Goal: Navigation & Orientation: Find specific page/section

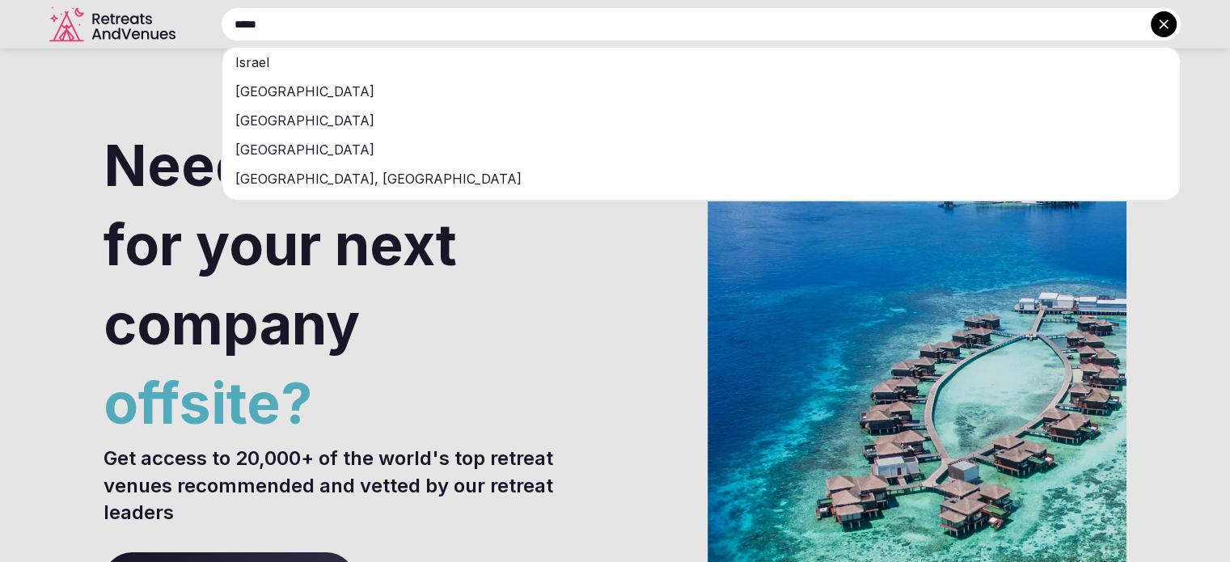
type input "*****"
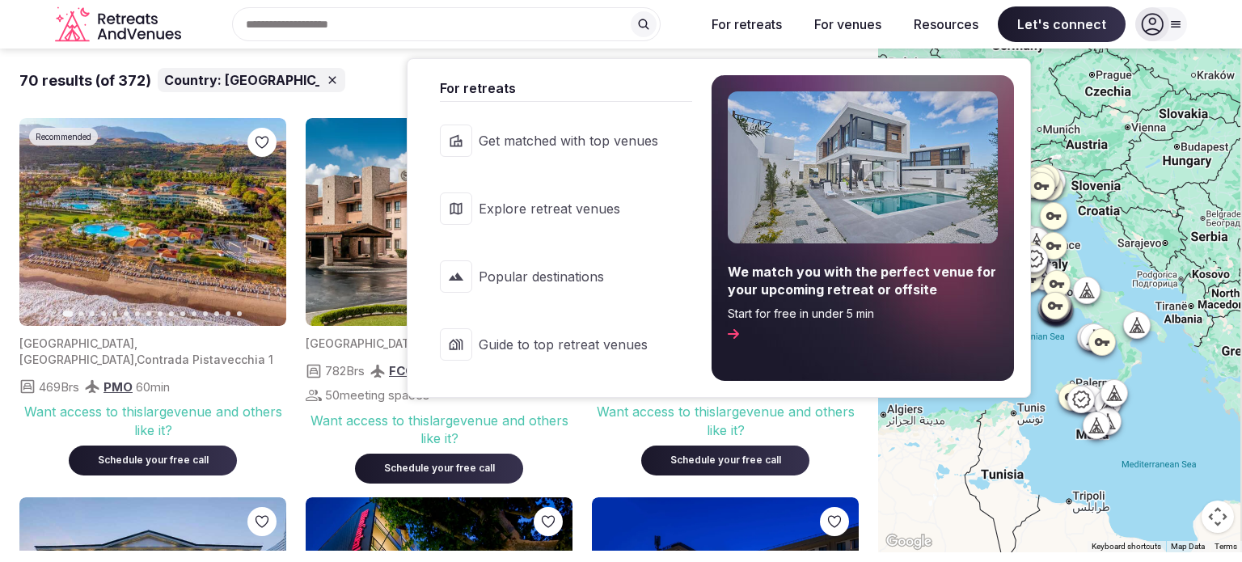
click at [754, 23] on button "For retreats" at bounding box center [747, 24] width 96 height 36
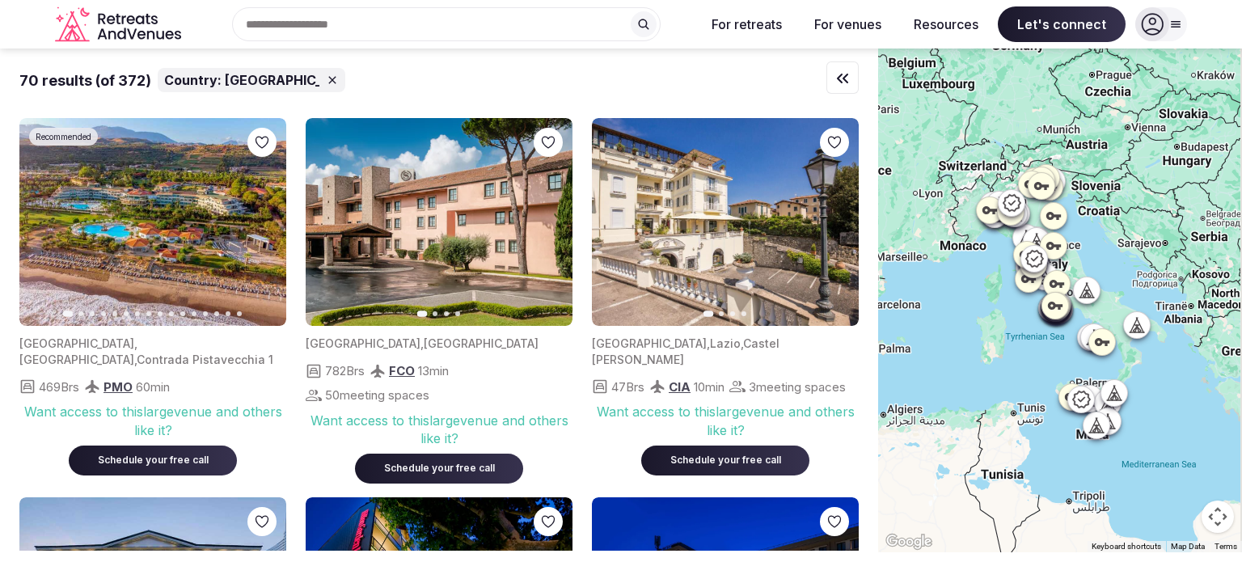
click at [1181, 31] on div at bounding box center [1161, 24] width 52 height 34
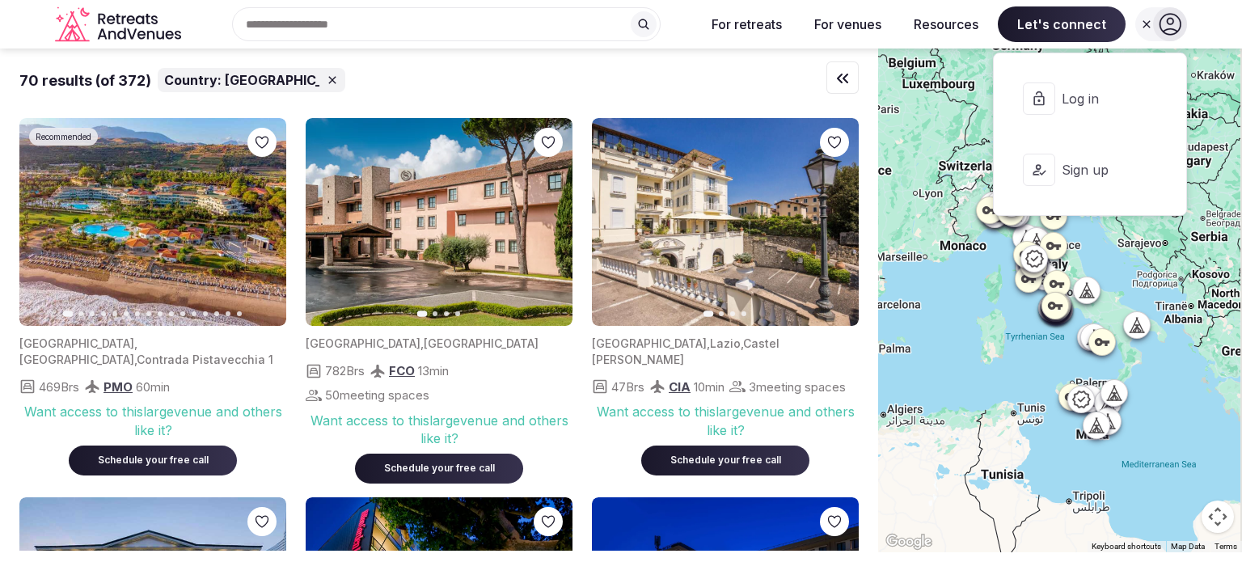
click at [0, 422] on div "70 results (of 372) Country: [GEOGRAPHIC_DATA] Recommended Previous slide Next …" at bounding box center [439, 300] width 878 height 502
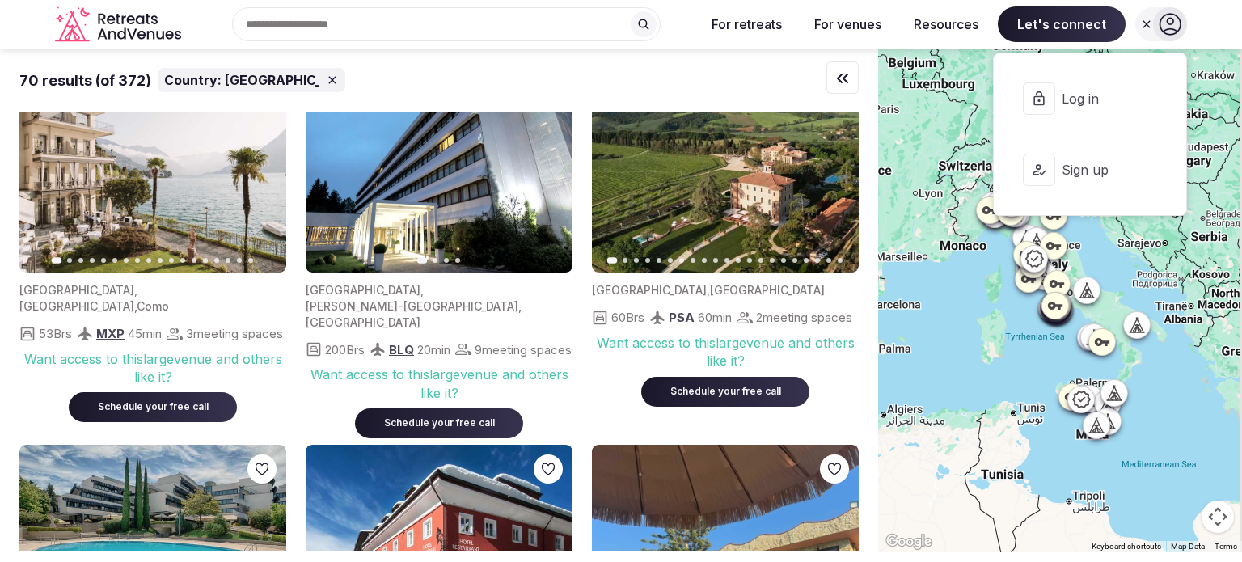
scroll to position [2329, 0]
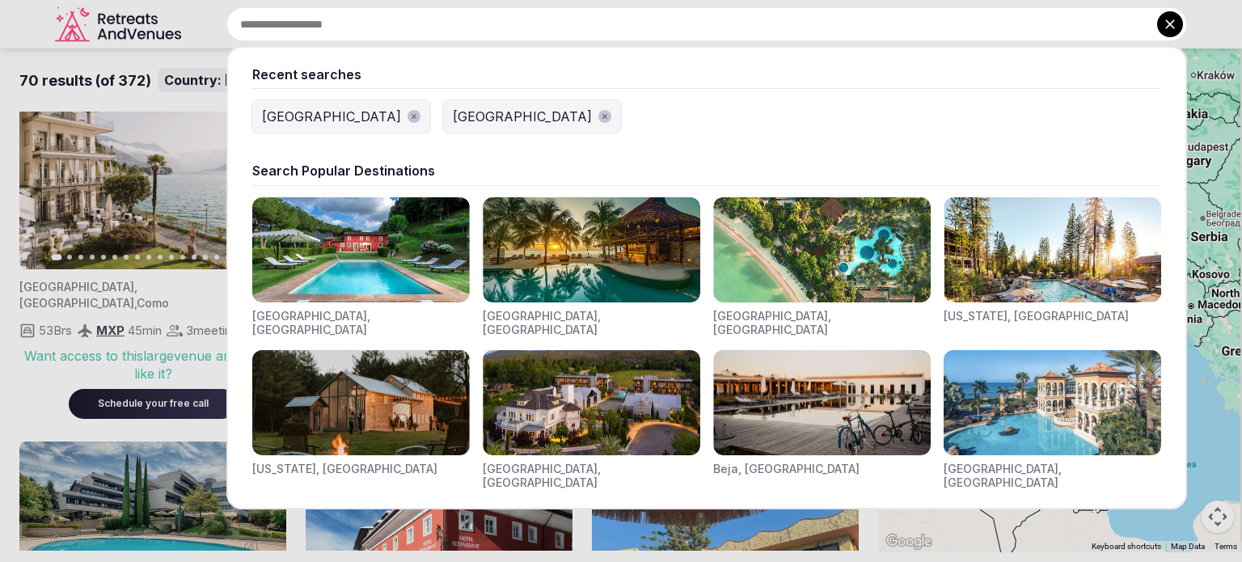
click at [395, 30] on input "text" at bounding box center [706, 24] width 961 height 34
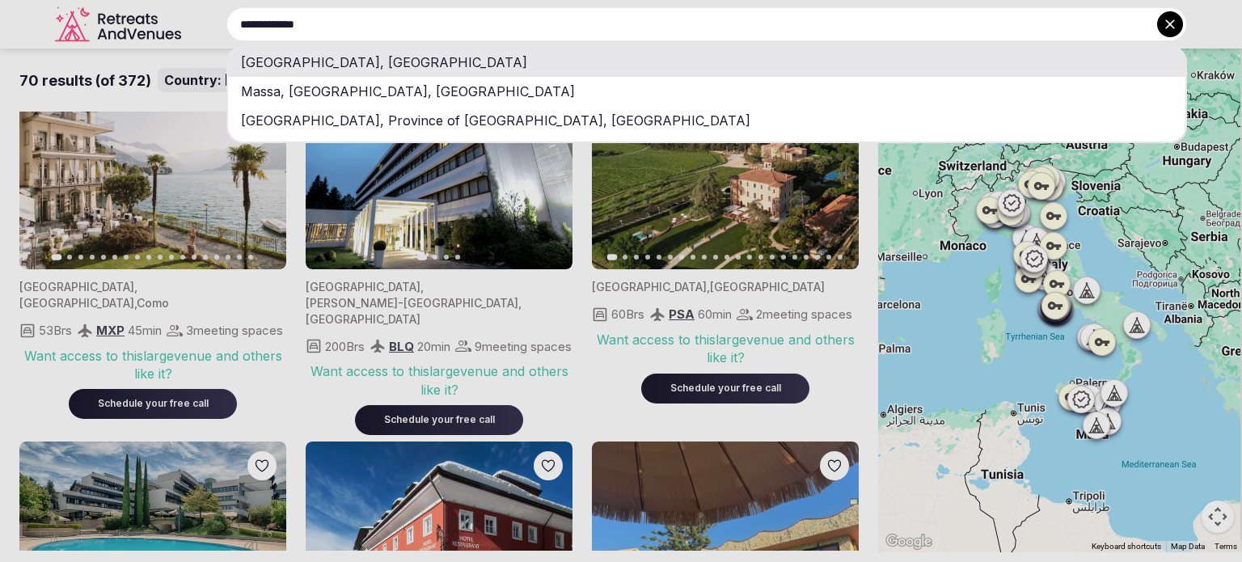
type input "**********"
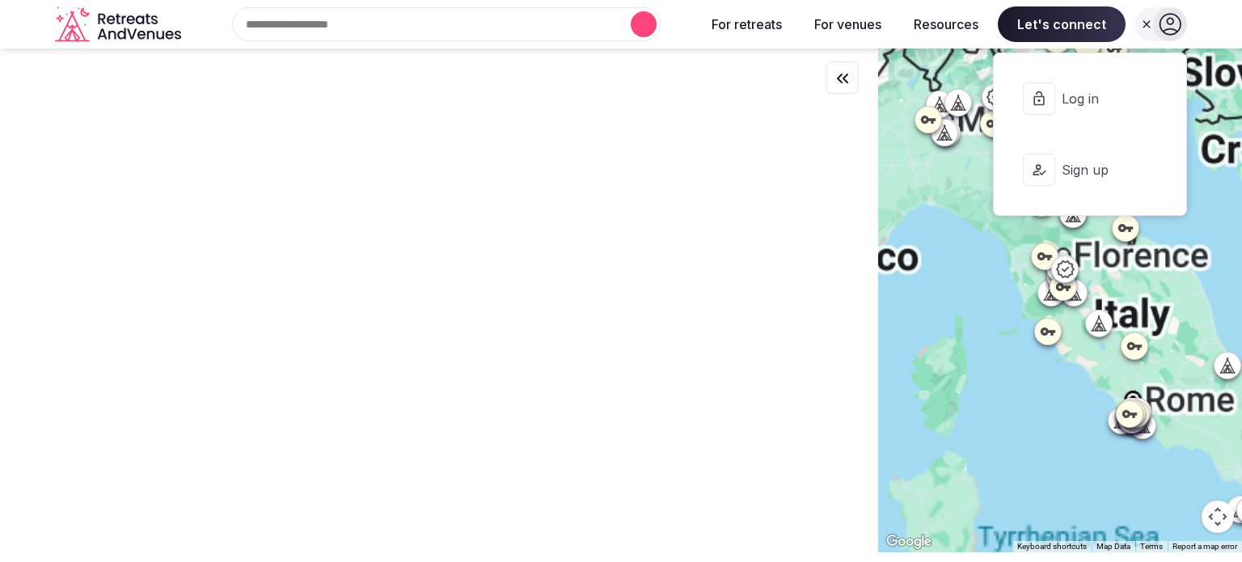
scroll to position [0, 0]
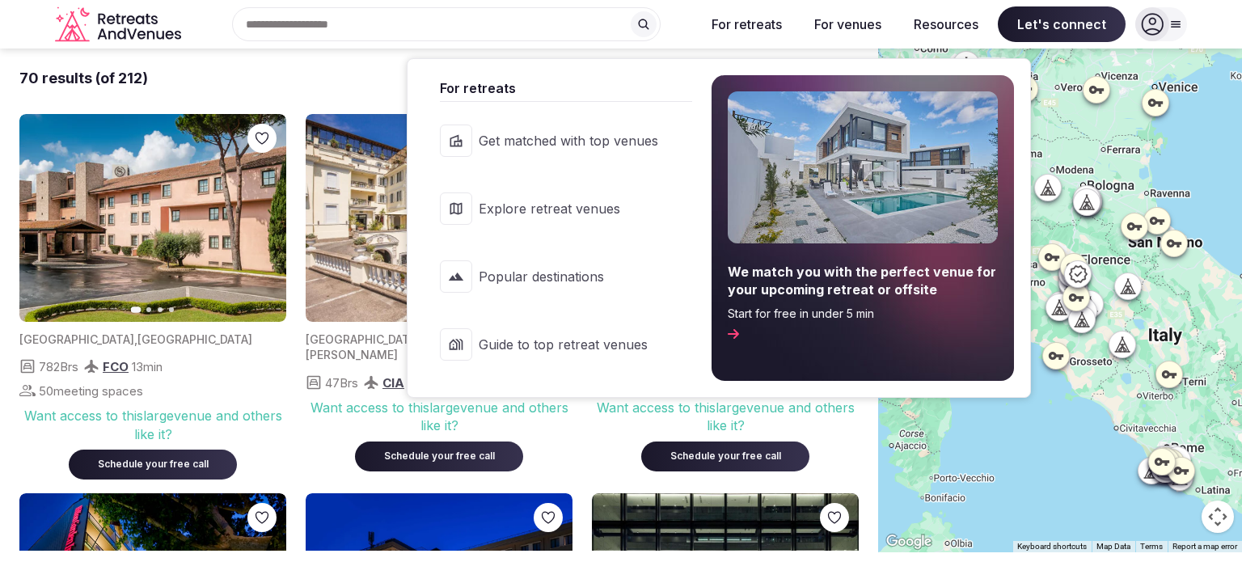
click at [738, 13] on button "For retreats" at bounding box center [747, 24] width 96 height 36
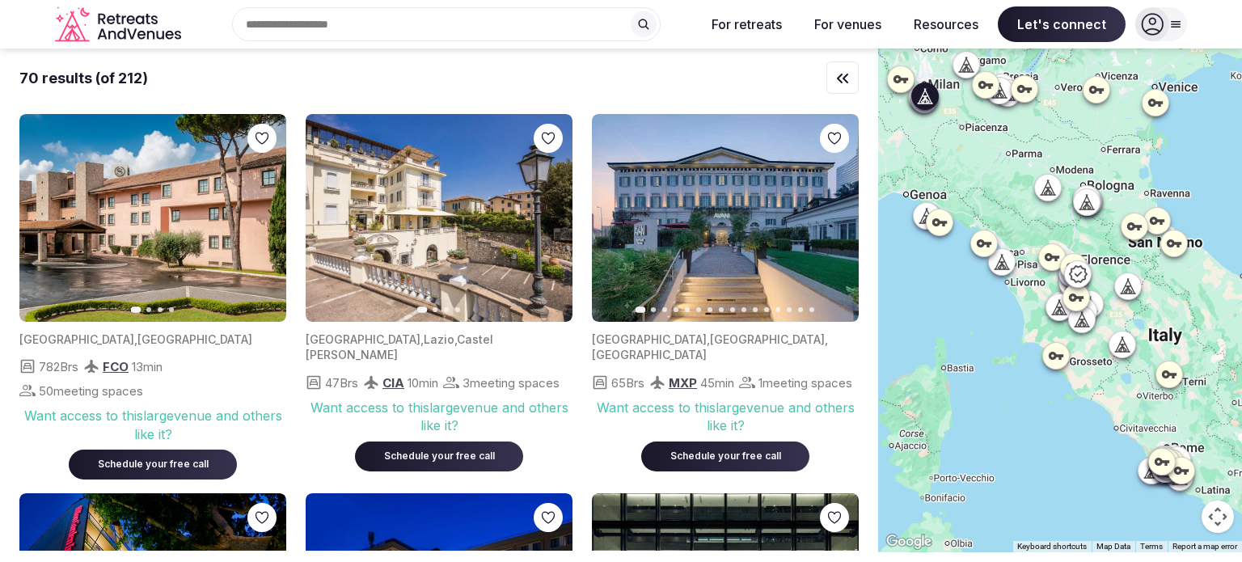
click at [835, 223] on icon "button" at bounding box center [836, 218] width 13 height 13
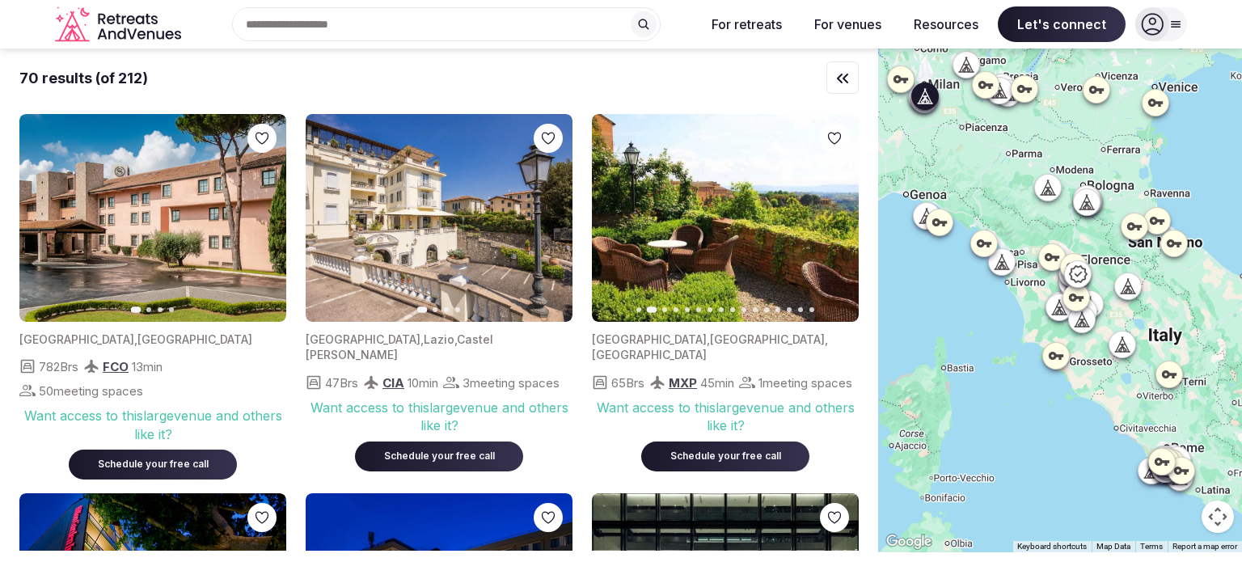
click at [835, 223] on icon "button" at bounding box center [836, 218] width 13 height 13
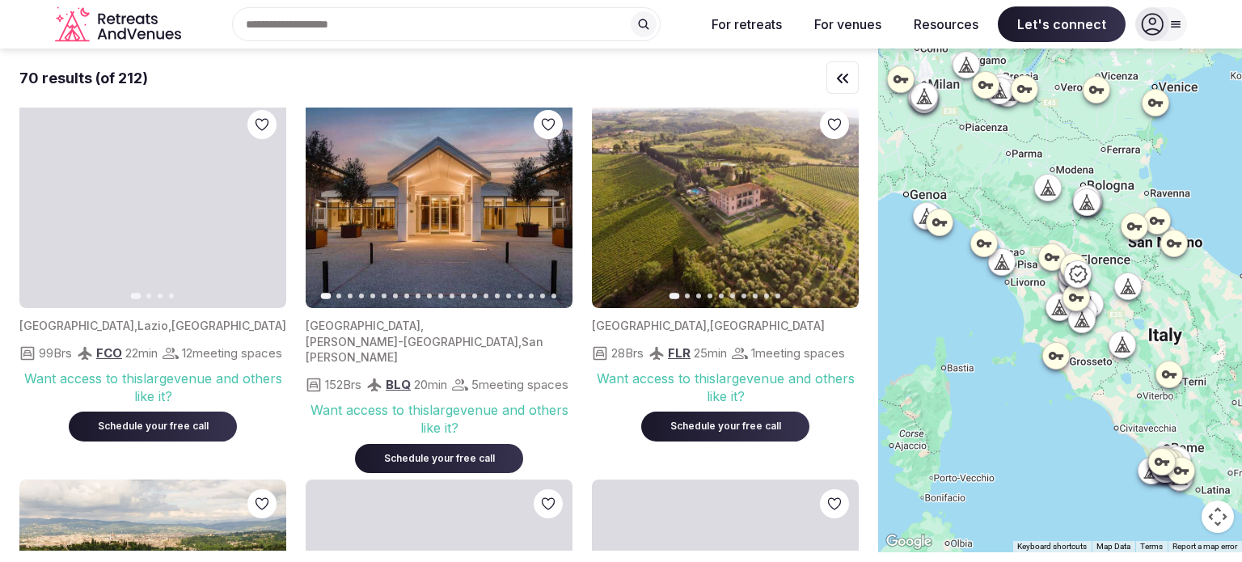
scroll to position [3051, 0]
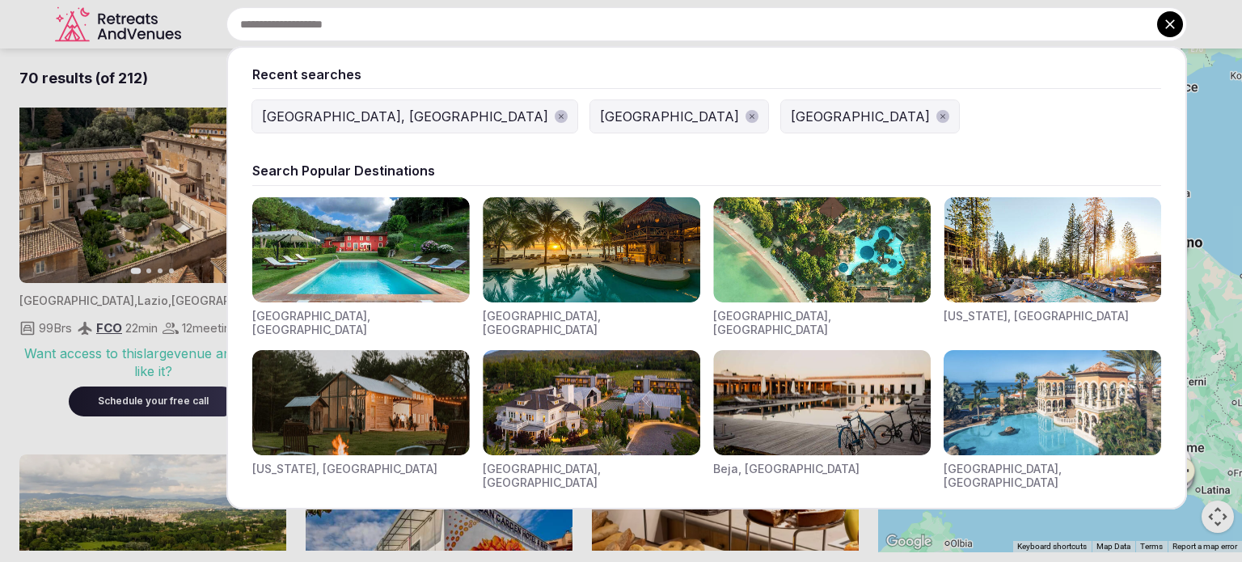
click at [344, 25] on input "text" at bounding box center [706, 24] width 961 height 34
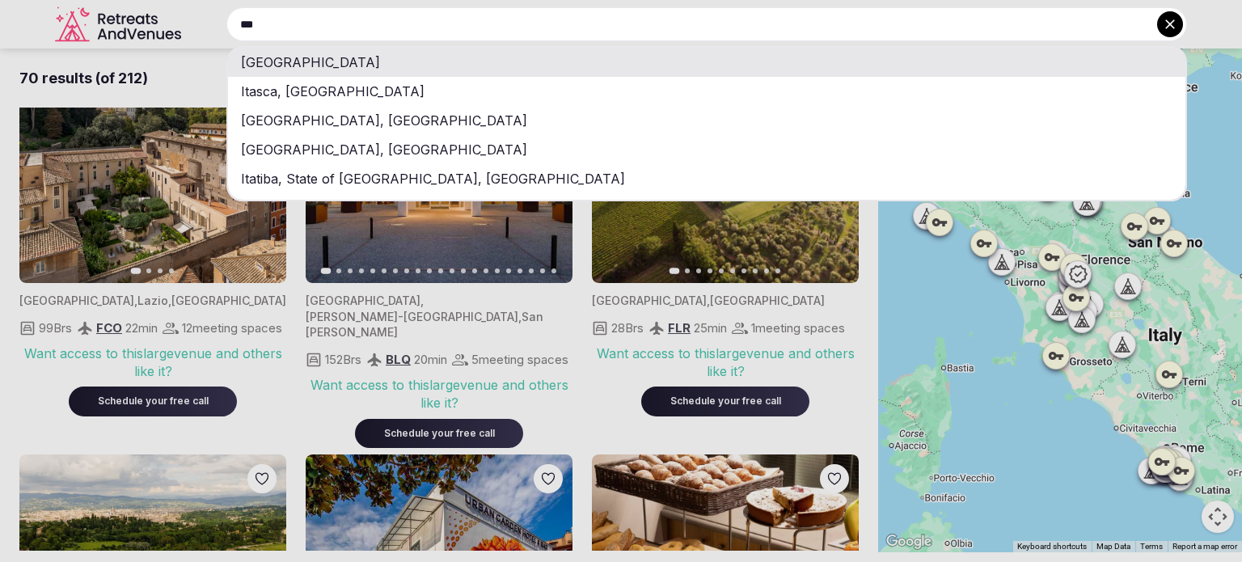
type input "***"
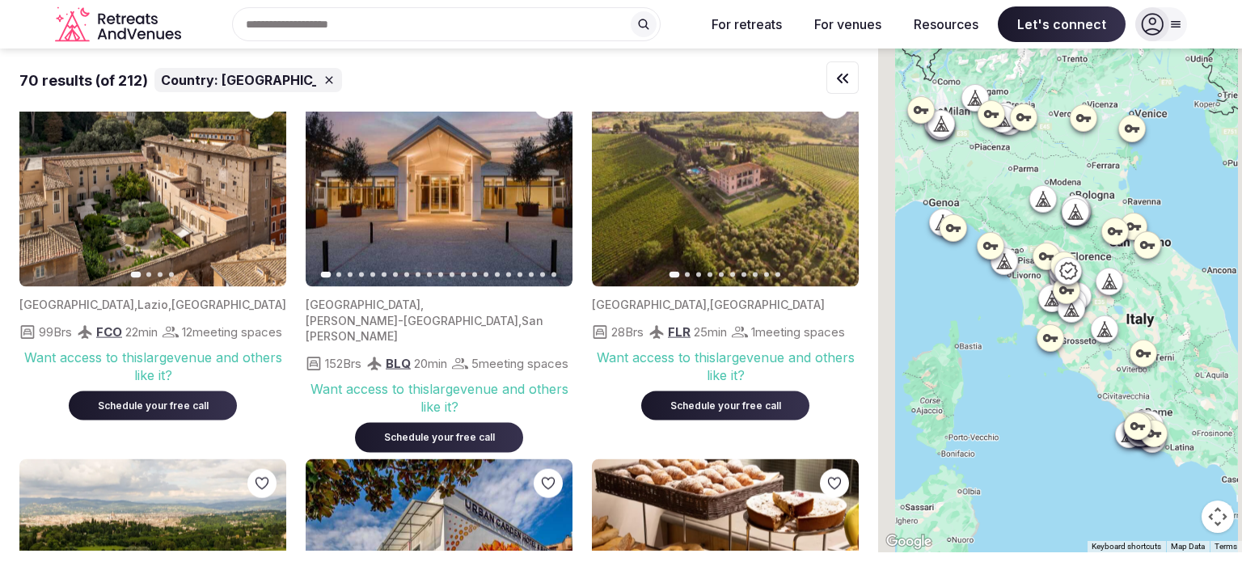
scroll to position [3055, 0]
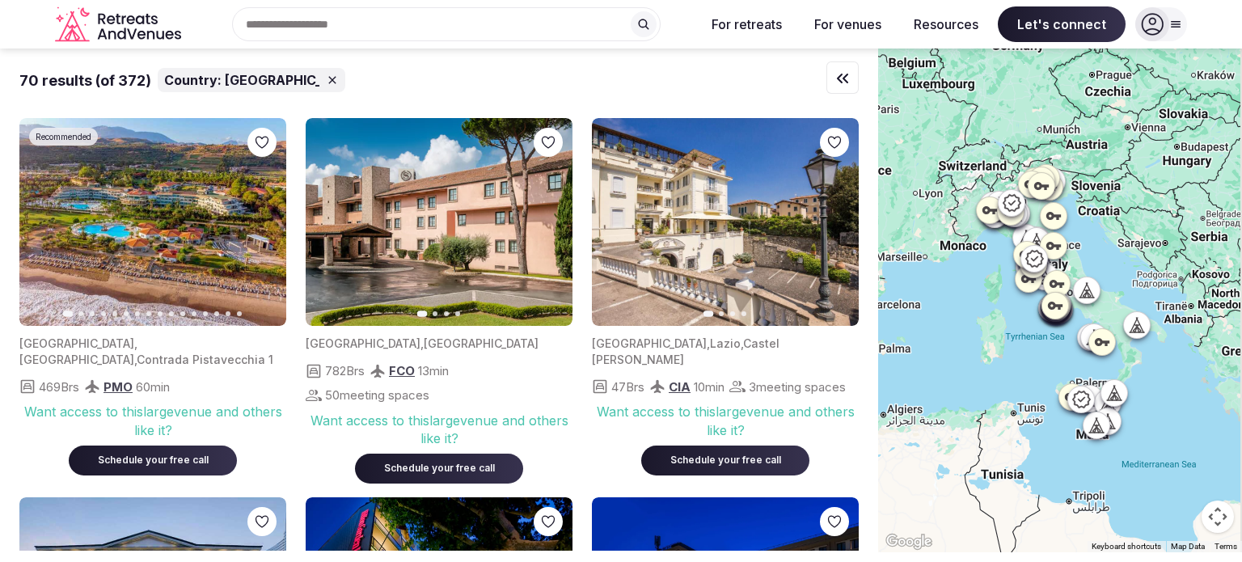
click at [868, 333] on div "70 results (of 372) Country: [GEOGRAPHIC_DATA] Recommended Previous slide Next …" at bounding box center [439, 300] width 878 height 502
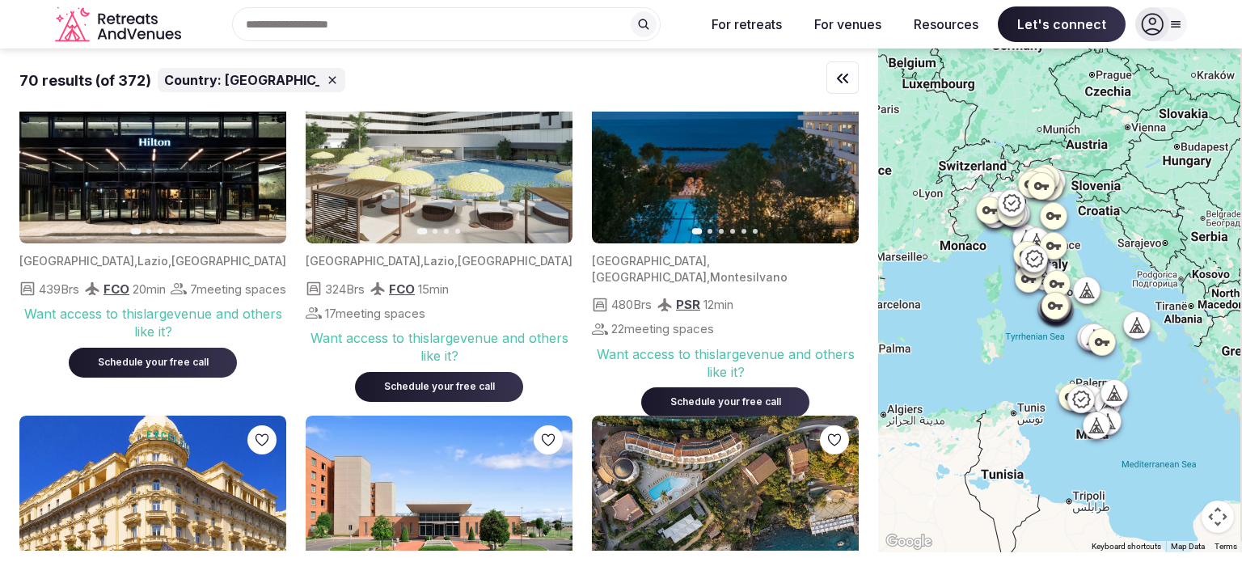
scroll to position [841, 0]
